Goal: Task Accomplishment & Management: Use online tool/utility

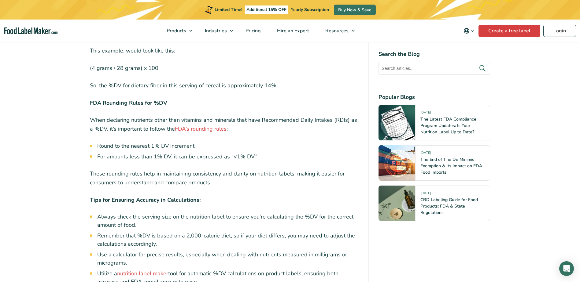
scroll to position [1987, 0]
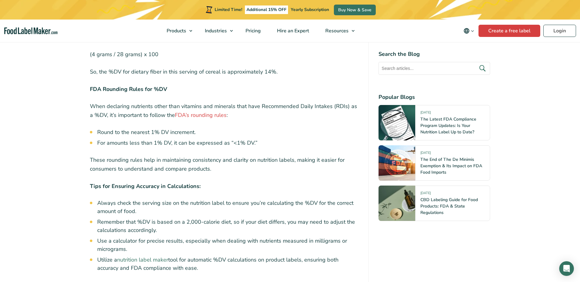
click at [165, 256] on link "nutrition label maker" at bounding box center [142, 259] width 51 height 7
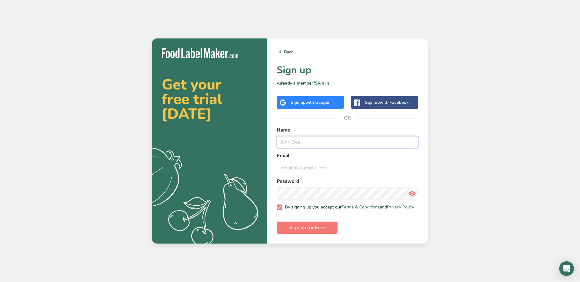
click at [300, 144] on input "text" at bounding box center [348, 142] width 142 height 12
type input "Kate"
click at [285, 171] on input "email" at bounding box center [348, 168] width 142 height 12
type input "kate.maddox@ac-foods.com"
click at [279, 210] on label "By signing up you accept our Terms & Conditions and Privacy Policy" at bounding box center [345, 208] width 137 height 6
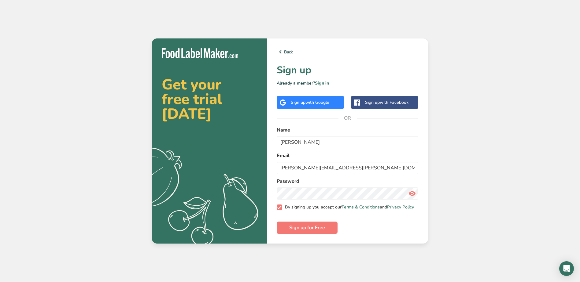
click at [279, 210] on input "By signing up you accept our Terms & Conditions and Privacy Policy" at bounding box center [279, 208] width 4 height 4
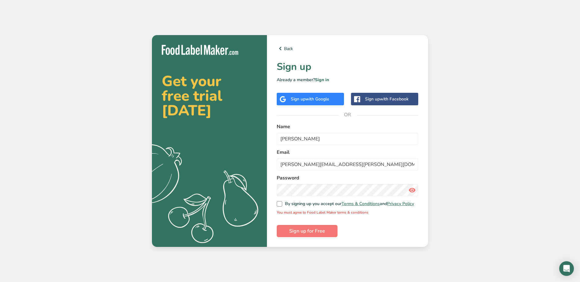
click at [414, 190] on icon at bounding box center [411, 190] width 7 height 11
click at [301, 230] on span "Sign up for Free" at bounding box center [307, 231] width 36 height 7
click at [281, 205] on span at bounding box center [280, 204] width 6 height 6
click at [281, 205] on input "By signing up you accept our Terms & Conditions and Privacy Policy" at bounding box center [279, 204] width 4 height 4
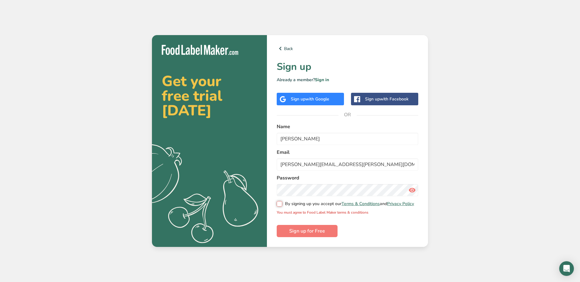
checkbox input "true"
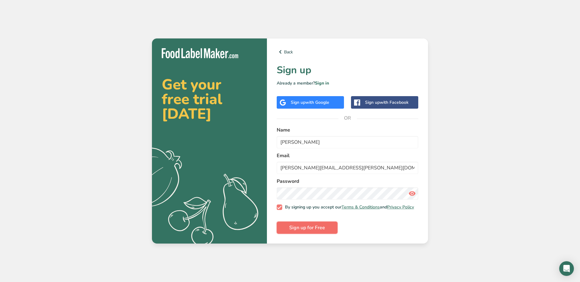
click at [300, 230] on span "Sign up for Free" at bounding box center [307, 227] width 36 height 7
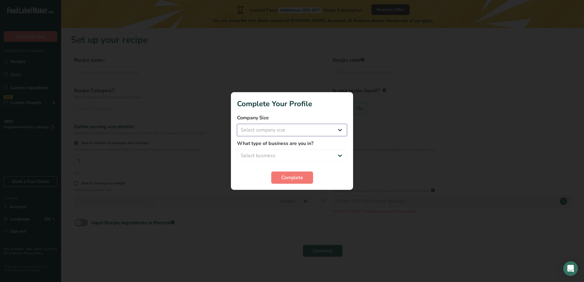
click at [289, 128] on select "Select company size Fewer than 10 Employees 10 to 50 Employees 51 to 500 Employ…" at bounding box center [292, 130] width 110 height 12
select select "2"
click at [237, 124] on select "Select company size Fewer than 10 Employees 10 to 50 Employees 51 to 500 Employ…" at bounding box center [292, 130] width 110 height 12
click at [301, 158] on select "Select business Packaged Food Manufacturer Restaurant & Cafe Bakery Meal Plans …" at bounding box center [292, 156] width 110 height 12
select select "5"
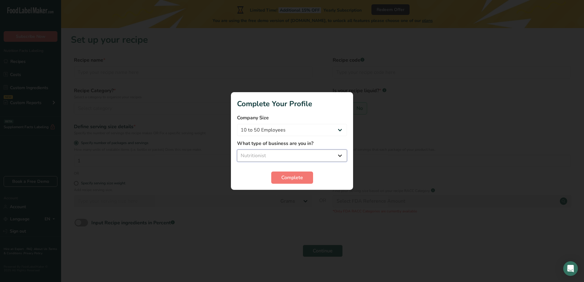
click at [237, 150] on select "Select business Packaged Food Manufacturer Restaurant & Cafe Bakery Meal Plans …" at bounding box center [292, 156] width 110 height 12
click at [308, 180] on button "Complete" at bounding box center [292, 178] width 42 height 12
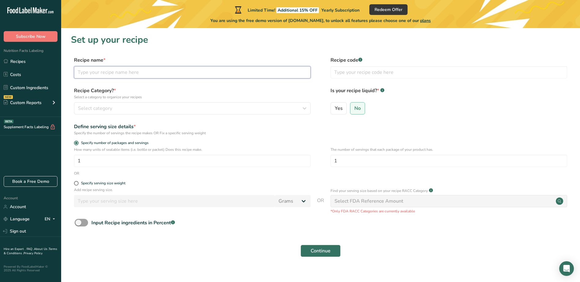
click at [177, 76] on input "text" at bounding box center [192, 72] width 237 height 12
type input "test"
click at [111, 109] on span "Select category" at bounding box center [95, 108] width 34 height 7
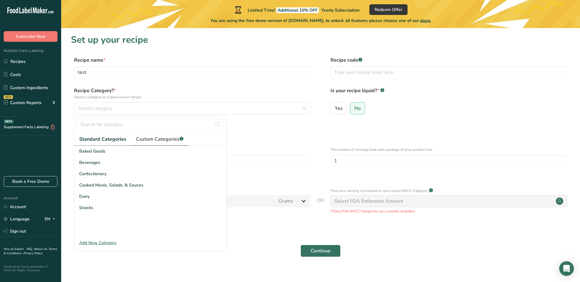
click at [166, 141] on span "Custom Categories .a-a{fill:#347362;}.b-a{fill:#fff;}" at bounding box center [159, 139] width 47 height 7
click at [111, 139] on span "Standard Categories" at bounding box center [102, 139] width 46 height 7
click at [113, 126] on input "text" at bounding box center [150, 125] width 147 height 12
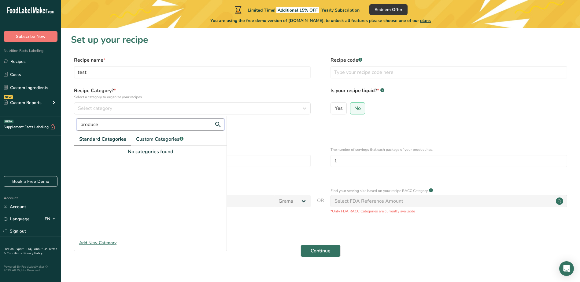
drag, startPoint x: 113, startPoint y: 126, endPoint x: 76, endPoint y: 127, distance: 37.0
click at [76, 127] on div "produce" at bounding box center [150, 124] width 152 height 17
click at [253, 127] on div "Define serving size details *" at bounding box center [192, 126] width 237 height 7
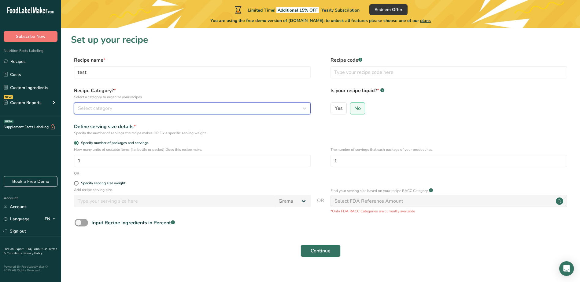
click at [121, 105] on div "Select category" at bounding box center [190, 108] width 225 height 7
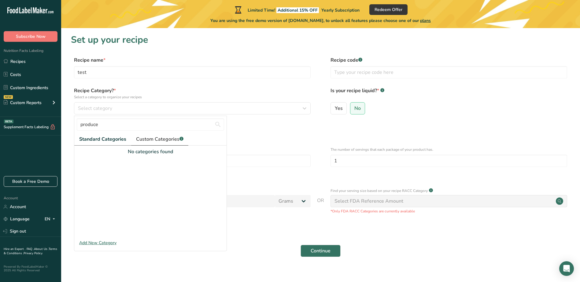
click at [147, 141] on span "Custom Categories .a-a{fill:#347362;}.b-a{fill:#fff;}" at bounding box center [159, 139] width 47 height 7
click at [99, 142] on span "Standard Categories" at bounding box center [102, 139] width 46 height 7
drag, startPoint x: 99, startPoint y: 123, endPoint x: 57, endPoint y: 122, distance: 41.9
click at [57, 122] on div ".a-20{fill:#fff;} Subscribe Now Nutrition Facts Labeling Recipes Costs Custom I…" at bounding box center [290, 145] width 580 height 290
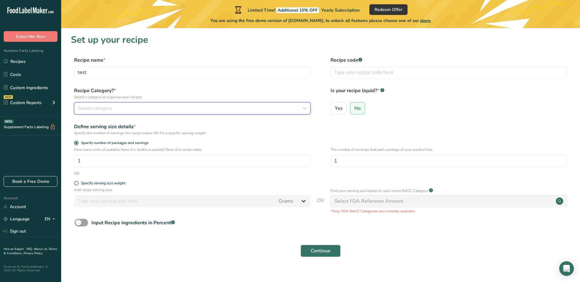
click at [100, 111] on span "Select category" at bounding box center [95, 108] width 34 height 7
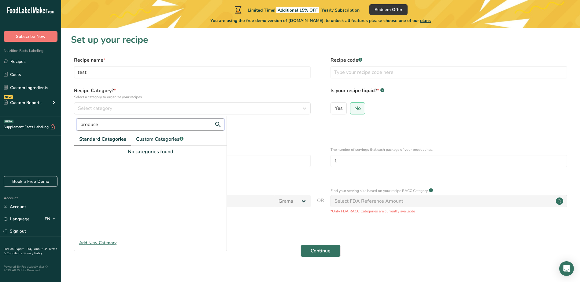
click at [105, 126] on input "produce" at bounding box center [150, 125] width 147 height 12
type input "p"
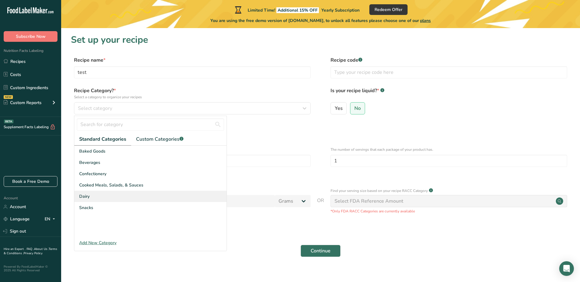
click at [86, 198] on span "Dairy" at bounding box center [84, 196] width 10 height 6
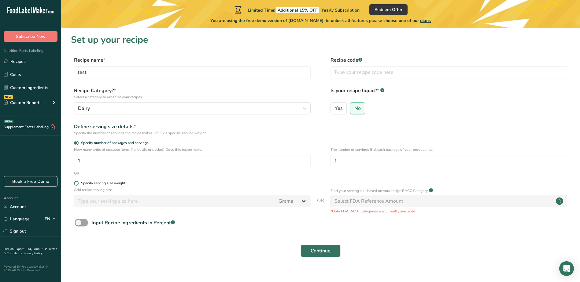
click at [112, 183] on div "Specify serving size weight" at bounding box center [103, 183] width 44 height 5
click at [78, 183] on input "Specify serving size weight" at bounding box center [76, 184] width 4 height 4
radio input "true"
radio input "false"
click at [109, 201] on input "number" at bounding box center [174, 201] width 201 height 12
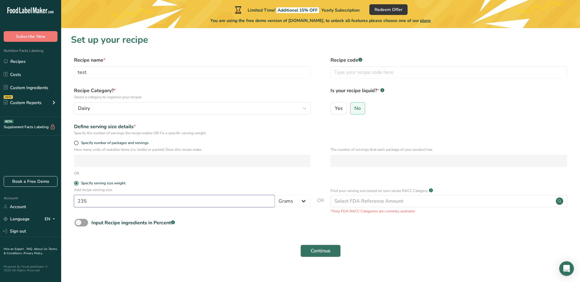
type input "235"
click at [323, 252] on span "Continue" at bounding box center [321, 251] width 20 height 7
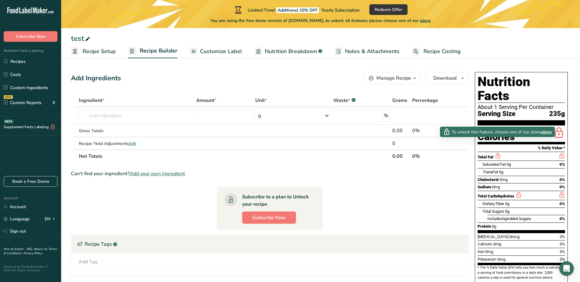
click at [499, 153] on icon at bounding box center [497, 157] width 7 height 8
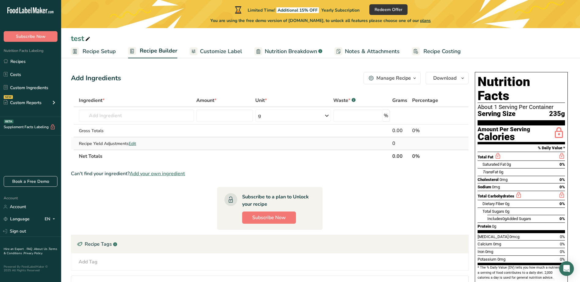
click at [128, 143] on div "Recipe Yield Adjustments Edit" at bounding box center [136, 144] width 115 height 6
click at [111, 119] on input "text" at bounding box center [136, 116] width 115 height 12
type input "T"
click at [298, 51] on span "Nutrition Breakdown" at bounding box center [291, 51] width 52 height 8
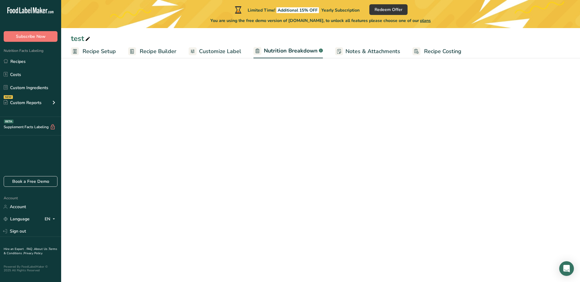
select select "Calories"
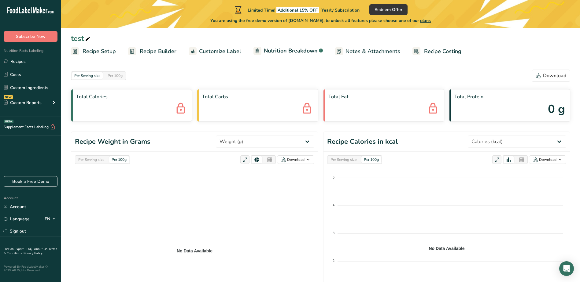
click at [97, 56] on link "Recipe Setup" at bounding box center [93, 52] width 45 height 14
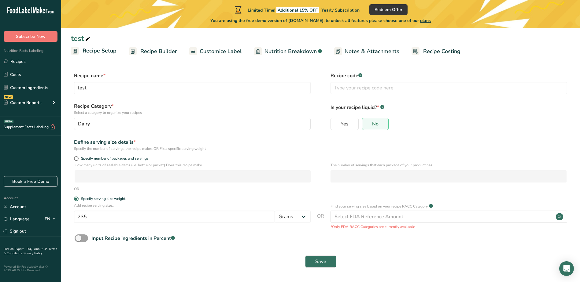
click at [150, 53] on span "Recipe Builder" at bounding box center [158, 51] width 37 height 8
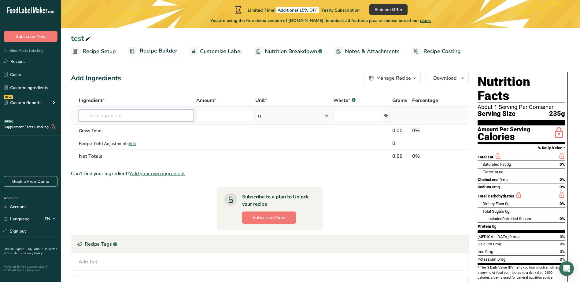
click at [112, 114] on input "text" at bounding box center [136, 116] width 115 height 12
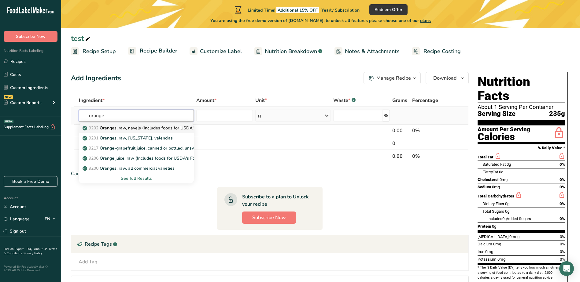
type input "orange"
click at [147, 127] on p "9202 Oranges, raw, navels (Includes foods for USDA's Food Distribution Program)" at bounding box center [167, 128] width 166 height 6
type input "Oranges, raw, navels (Includes foods for USDA's Food Distribution Program)"
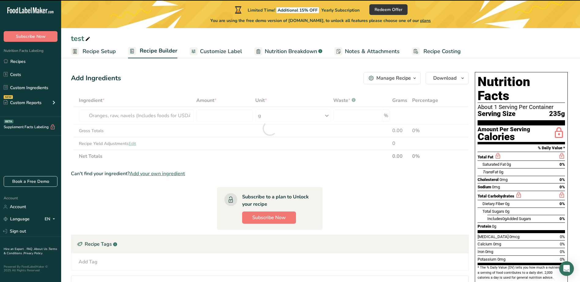
type input "0"
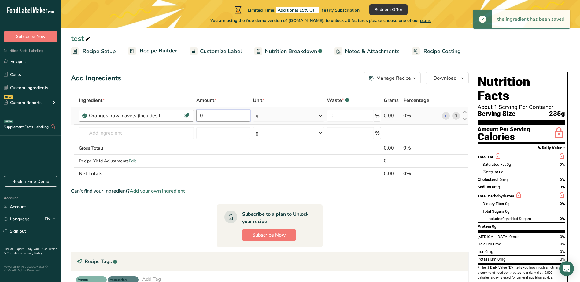
drag, startPoint x: 230, startPoint y: 112, endPoint x: 175, endPoint y: 114, distance: 54.4
click at [175, 114] on tr "Oranges, raw, navels (Includes foods for USDA's Food Distribution Program) Sour…" at bounding box center [269, 115] width 397 height 17
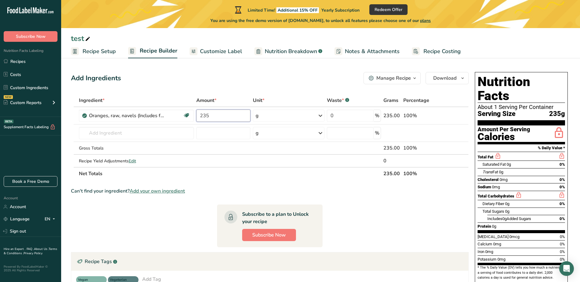
type input "235"
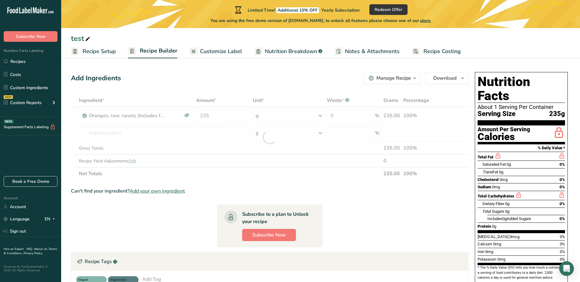
click at [425, 205] on section "Ingredient * Amount * Unit * Waste * .a-a{fill:#347362;}.b-a{fill:#fff;} Grams …" at bounding box center [270, 219] width 398 height 250
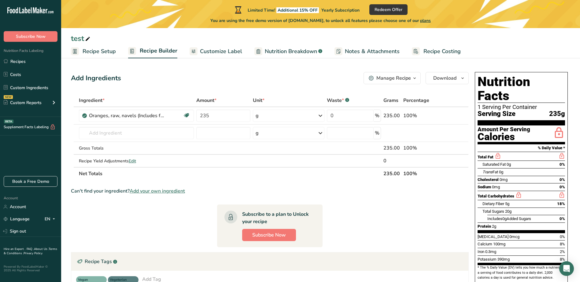
click at [302, 48] on span "Nutrition Breakdown" at bounding box center [291, 51] width 52 height 8
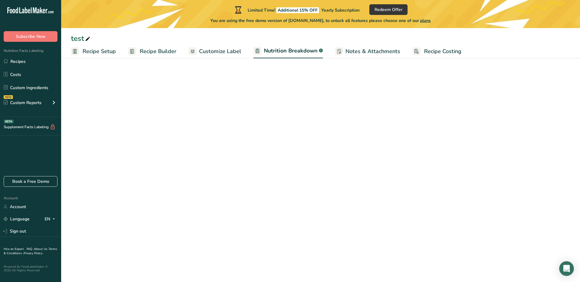
select select "Calories"
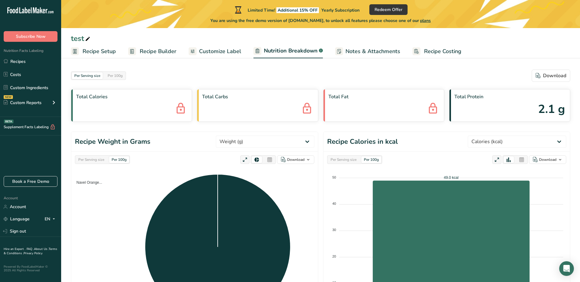
click at [477, 105] on div "Total Protein 2.1 g" at bounding box center [509, 105] width 121 height 33
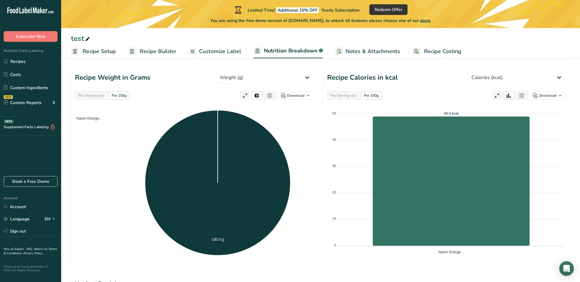
scroll to position [191, 0]
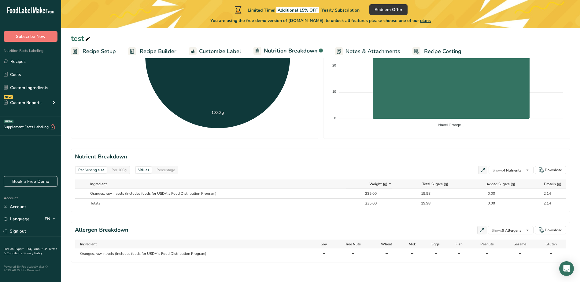
click at [172, 171] on div "Percentage" at bounding box center [165, 170] width 23 height 7
click at [138, 171] on div "Values" at bounding box center [144, 170] width 16 height 7
click at [122, 171] on div "Per 100g" at bounding box center [119, 170] width 20 height 7
click at [88, 170] on div "Per Serving size" at bounding box center [91, 170] width 31 height 7
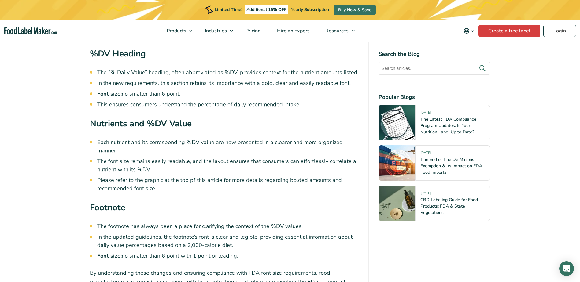
scroll to position [1579, 0]
